Goal: Task Accomplishment & Management: Use online tool/utility

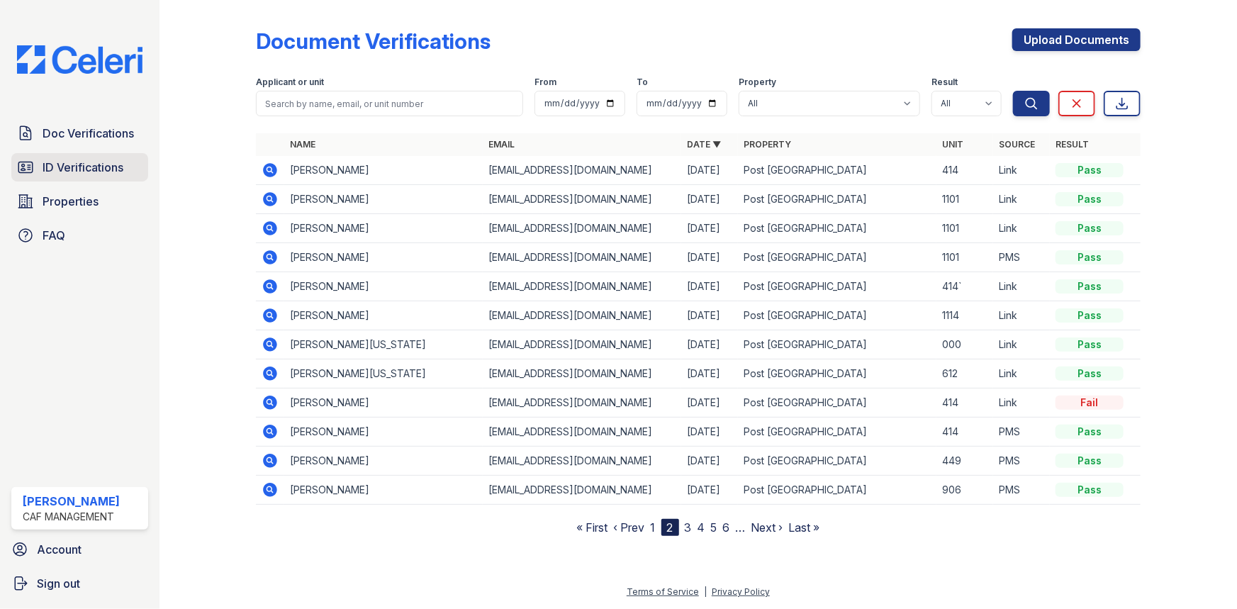
click at [55, 164] on span "ID Verifications" at bounding box center [83, 167] width 81 height 17
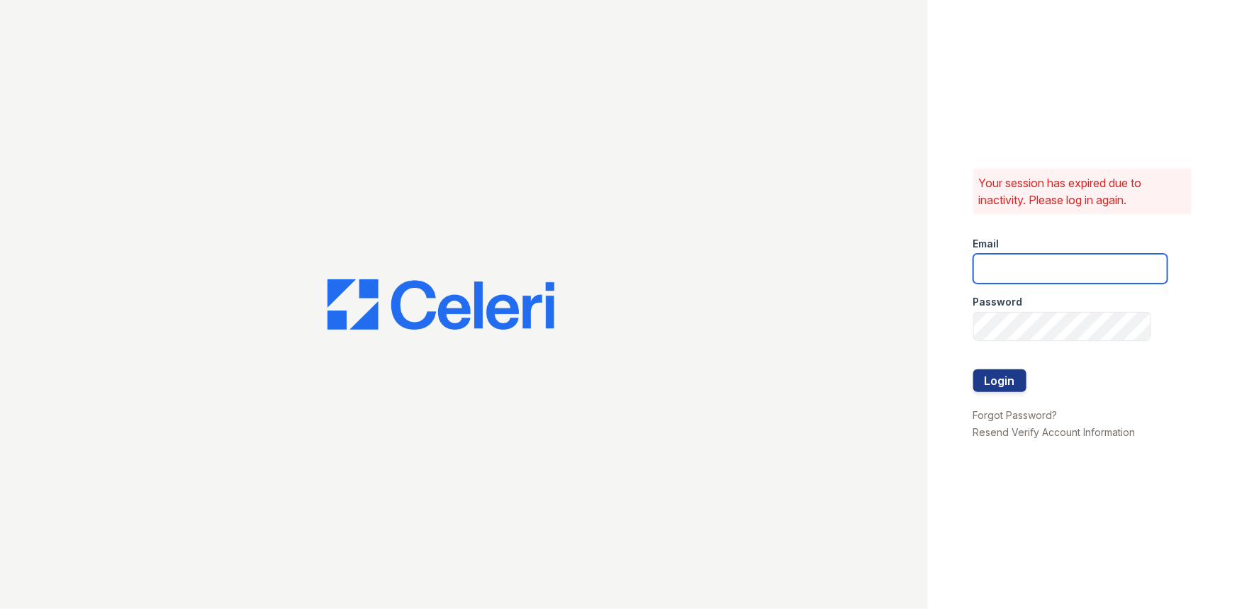
type input "[EMAIL_ADDRESS][DOMAIN_NAME]"
click at [997, 383] on button "Login" at bounding box center [999, 380] width 53 height 23
